Goal: Task Accomplishment & Management: Complete application form

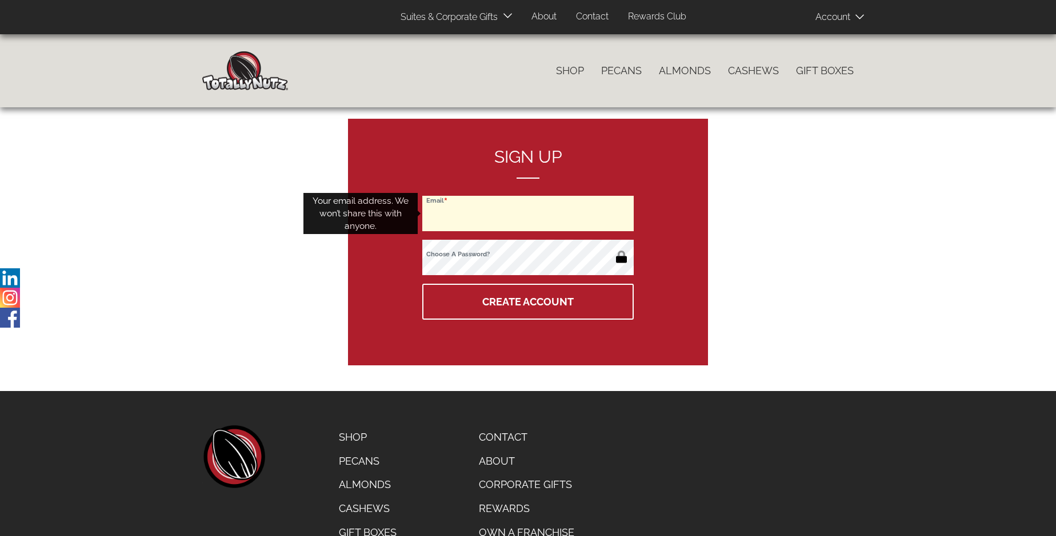
click at [528, 214] on input "Email" at bounding box center [527, 213] width 211 height 35
type input "[EMAIL_ADDRESS][DOMAIN_NAME]"
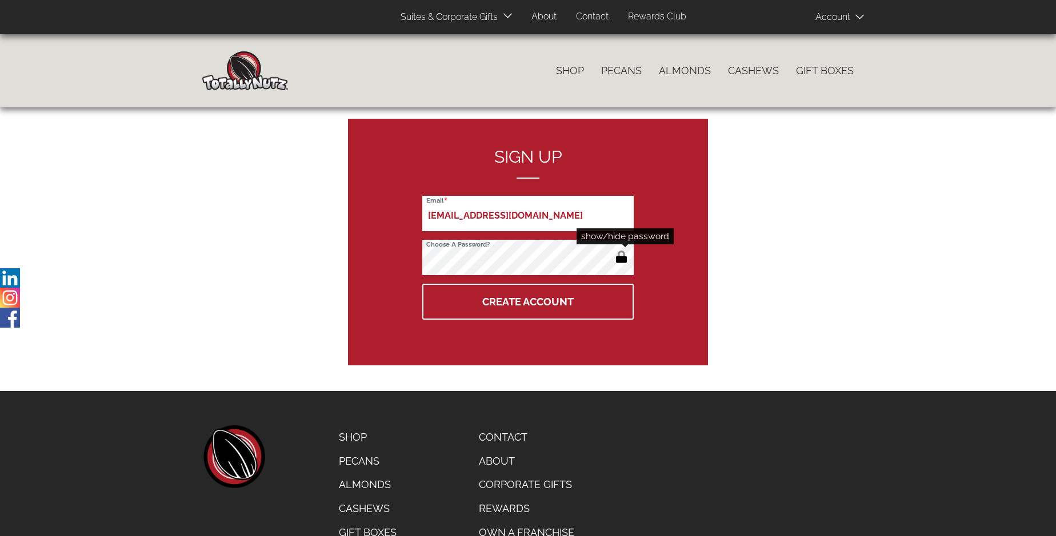
click at [621, 258] on button "button" at bounding box center [621, 258] width 19 height 18
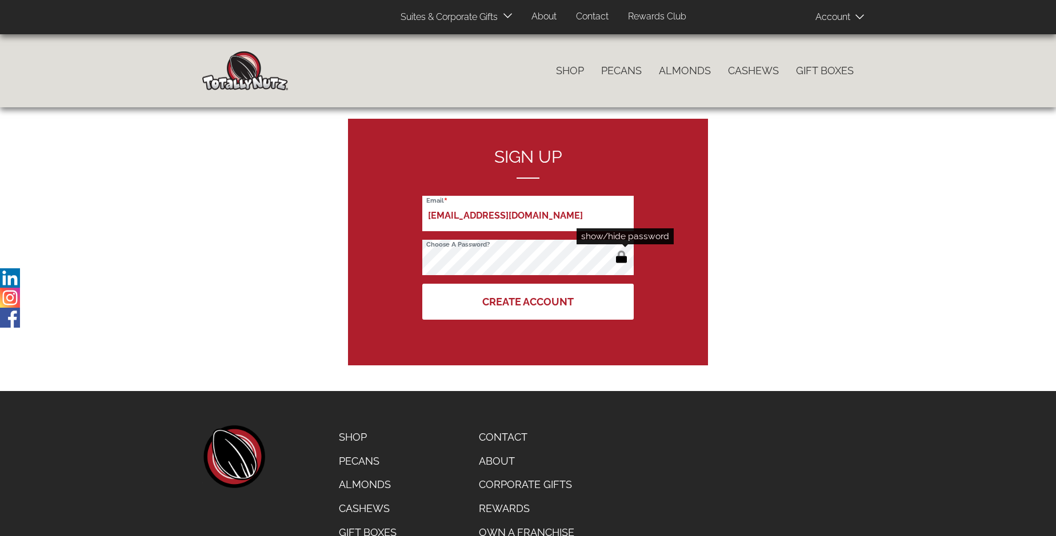
click at [528, 302] on button "Create Account" at bounding box center [527, 302] width 211 height 36
